Goal: Navigation & Orientation: Find specific page/section

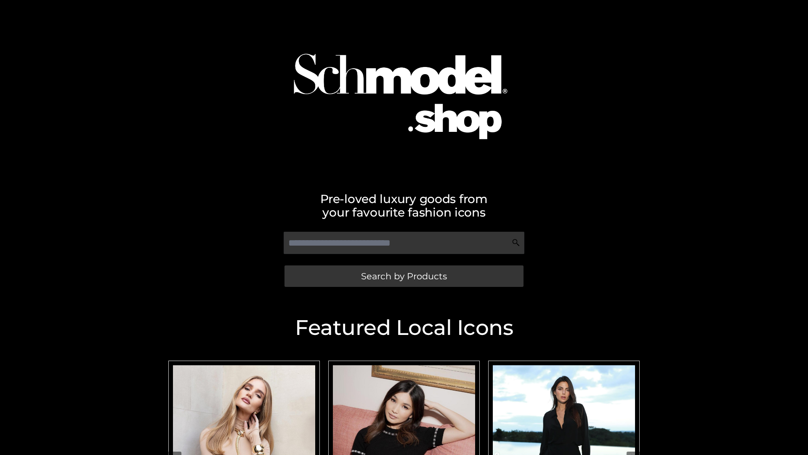
click at [404, 276] on span "Search by Products" at bounding box center [404, 276] width 86 height 9
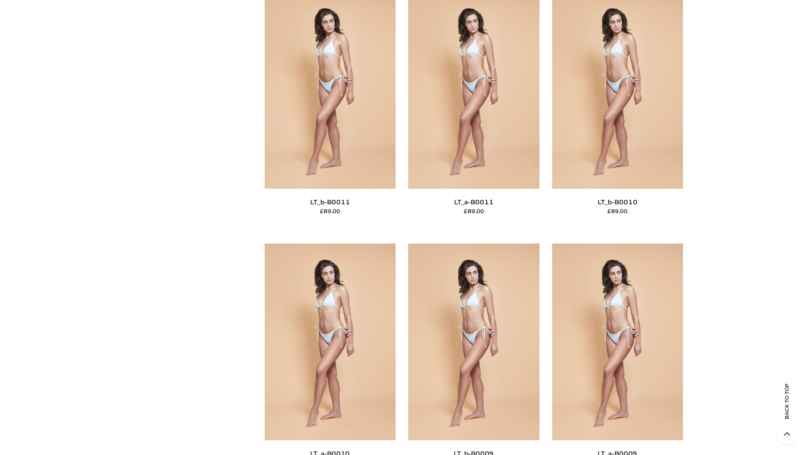
scroll to position [3781, 0]
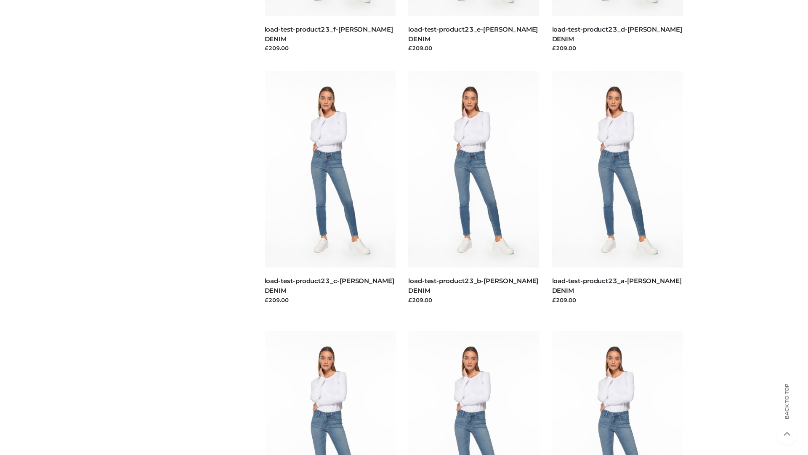
scroll to position [739, 0]
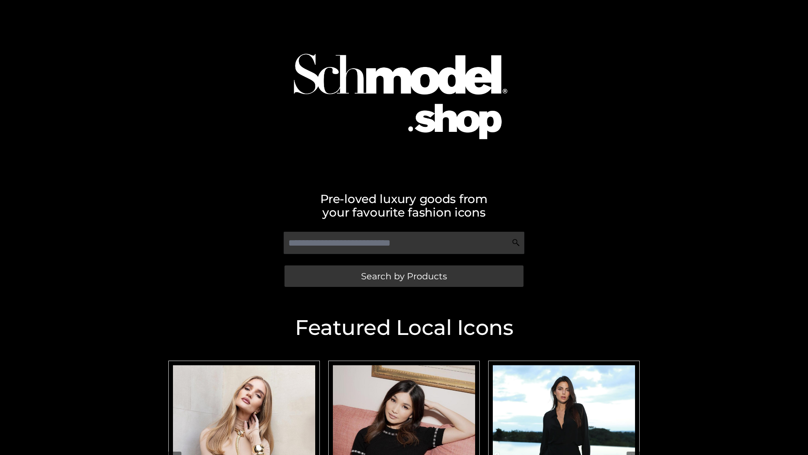
click at [404, 276] on span "Search by Products" at bounding box center [404, 276] width 86 height 9
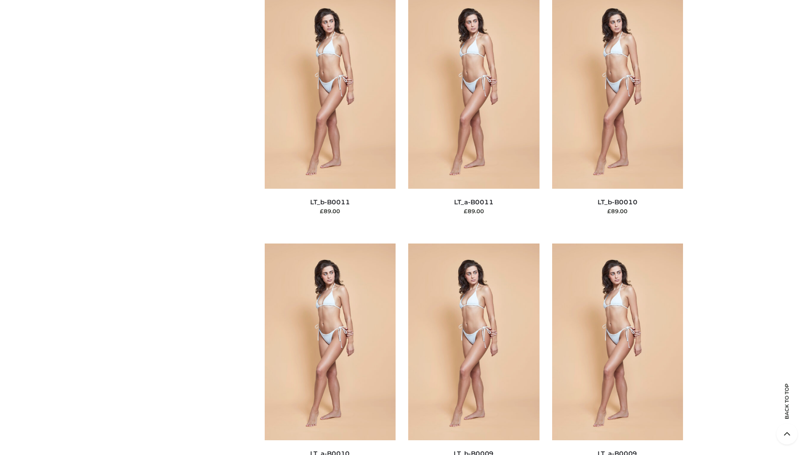
scroll to position [3781, 0]
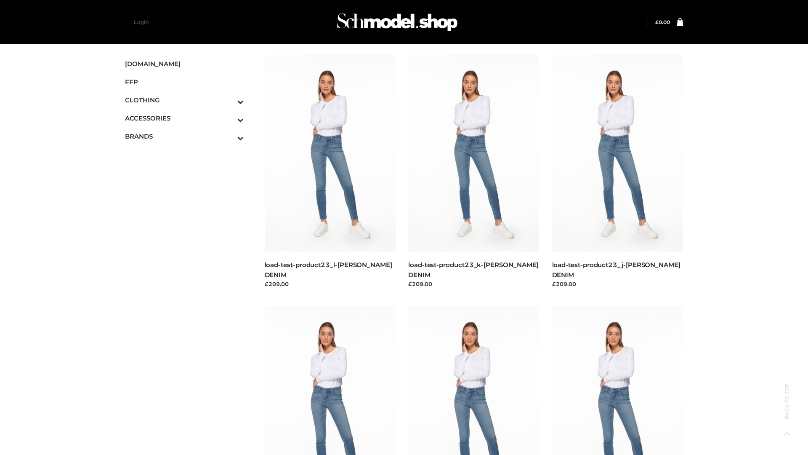
scroll to position [739, 0]
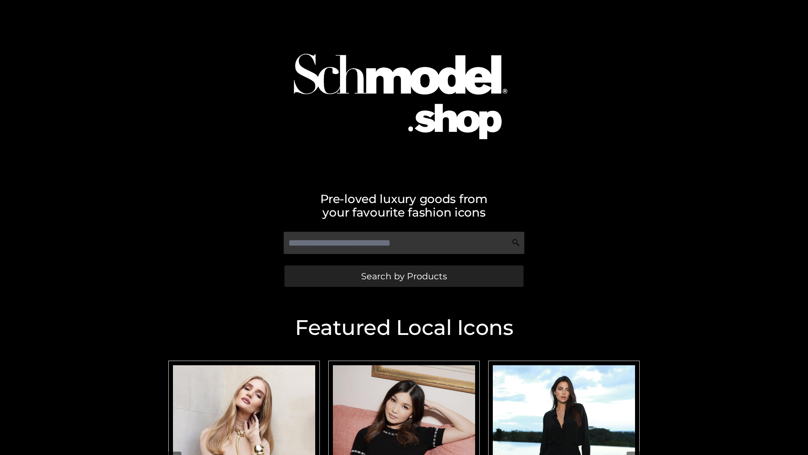
click at [404, 276] on span "Search by Products" at bounding box center [404, 276] width 86 height 9
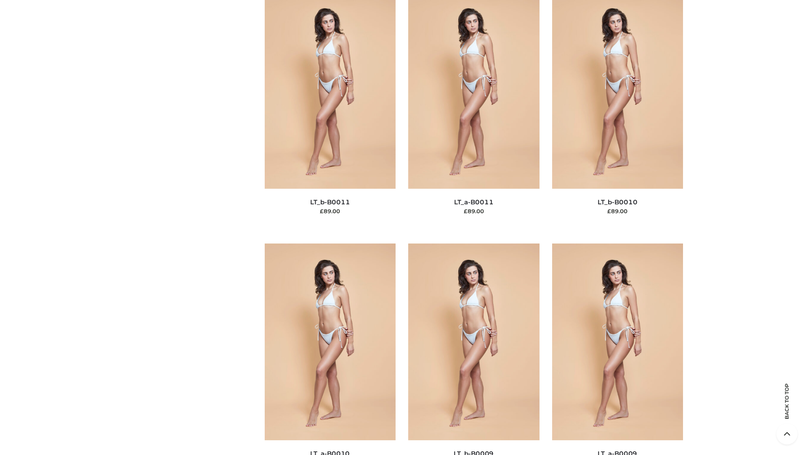
scroll to position [3781, 0]
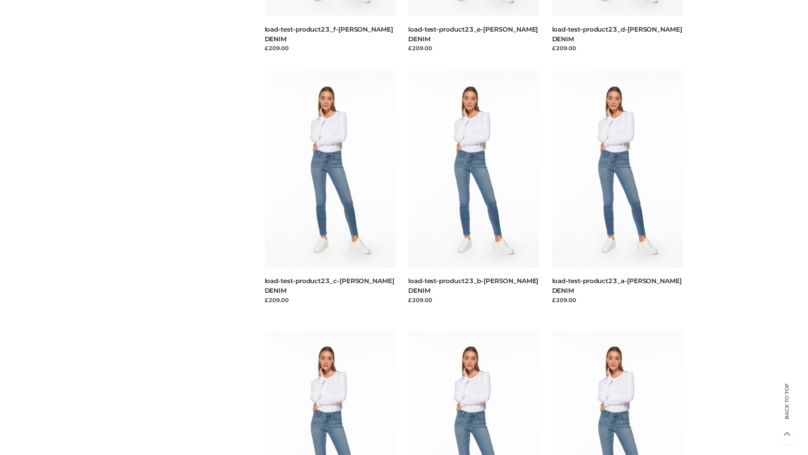
scroll to position [739, 0]
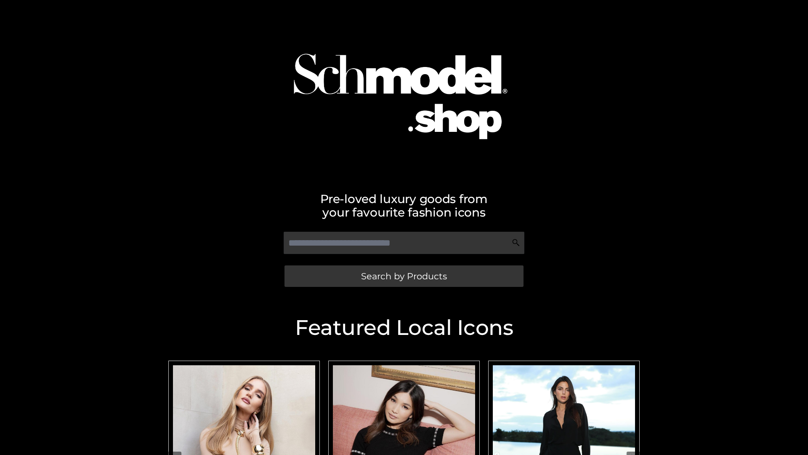
click at [404, 276] on span "Search by Products" at bounding box center [404, 276] width 86 height 9
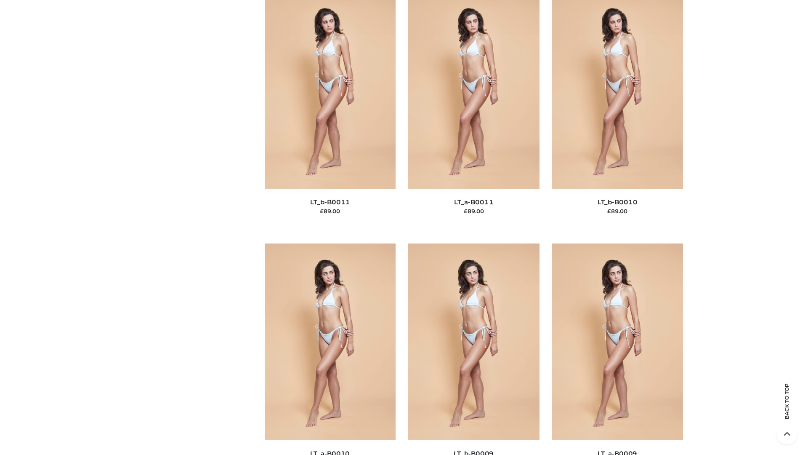
scroll to position [3781, 0]
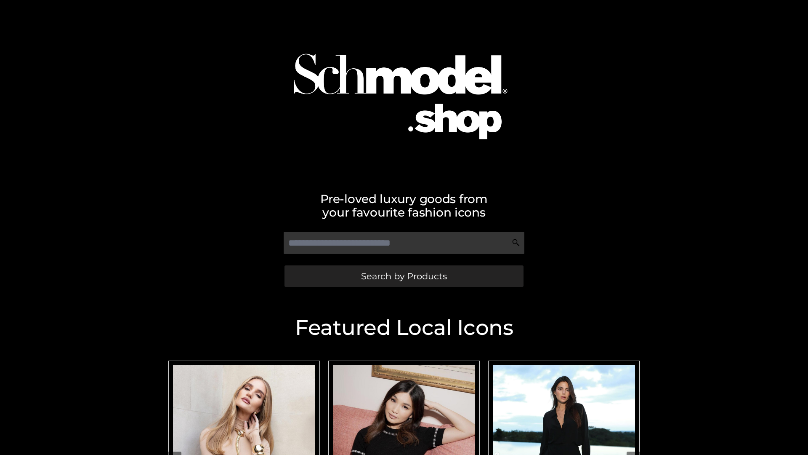
click at [404, 276] on span "Search by Products" at bounding box center [404, 276] width 86 height 9
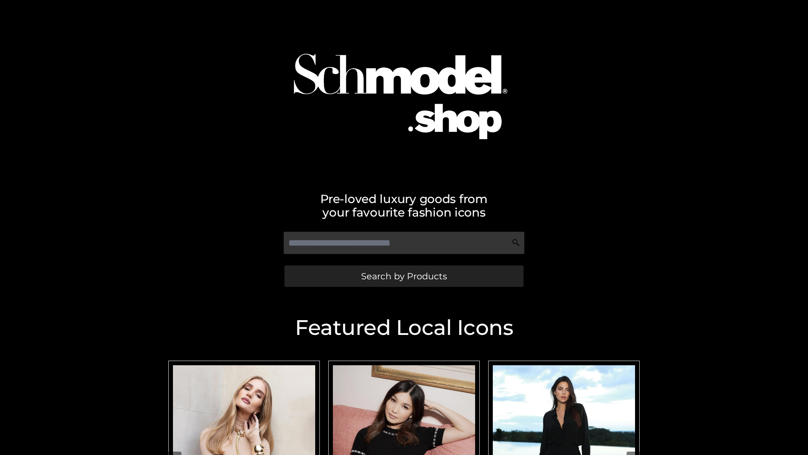
click at [404, 276] on span "Search by Products" at bounding box center [404, 276] width 86 height 9
